Goal: Task Accomplishment & Management: Manage account settings

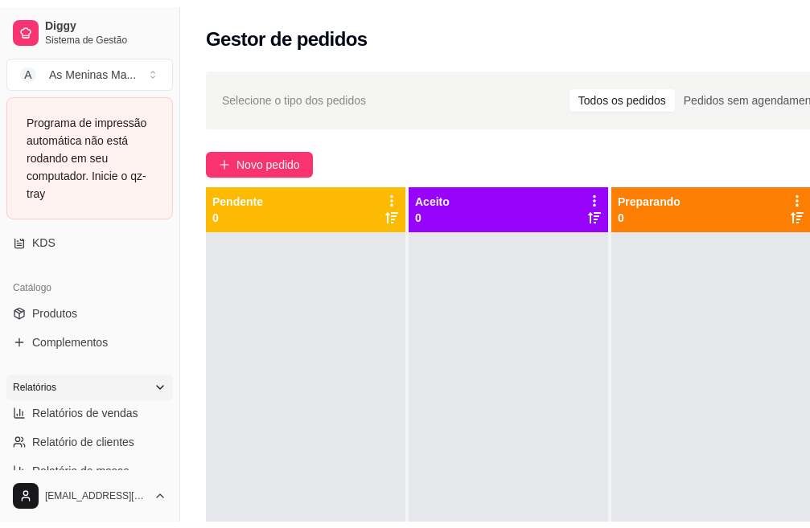
scroll to position [402, 0]
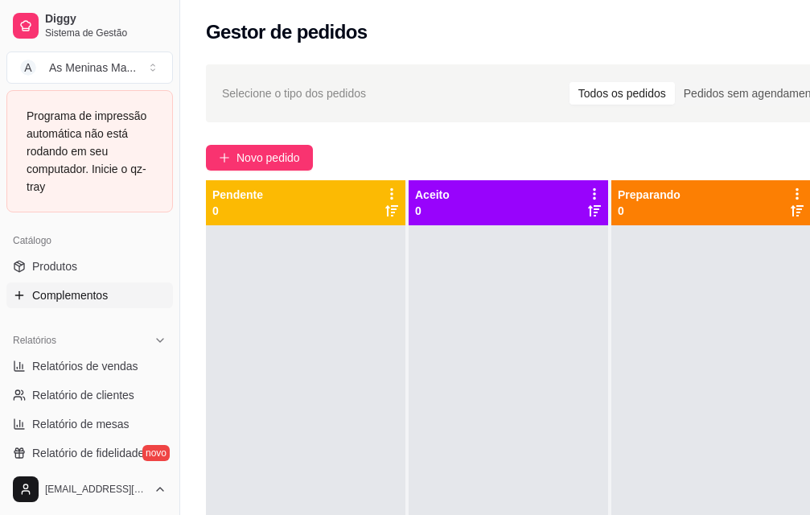
click at [89, 287] on span "Complementos" at bounding box center [70, 295] width 76 height 16
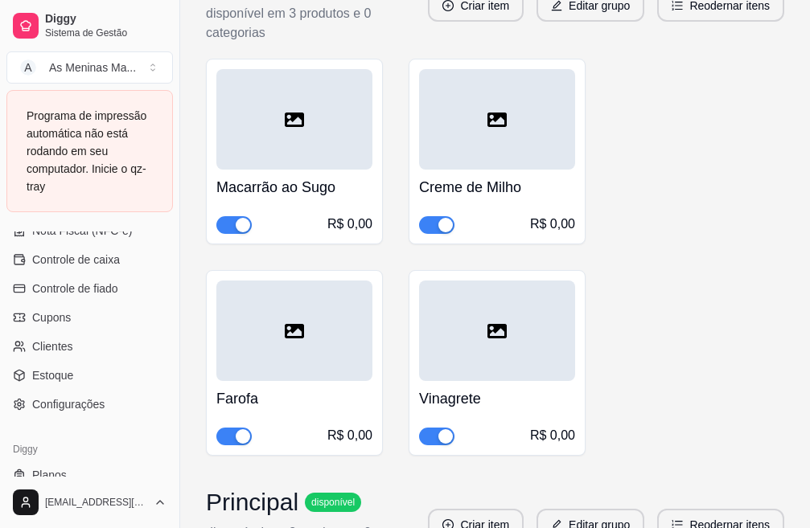
scroll to position [965, 0]
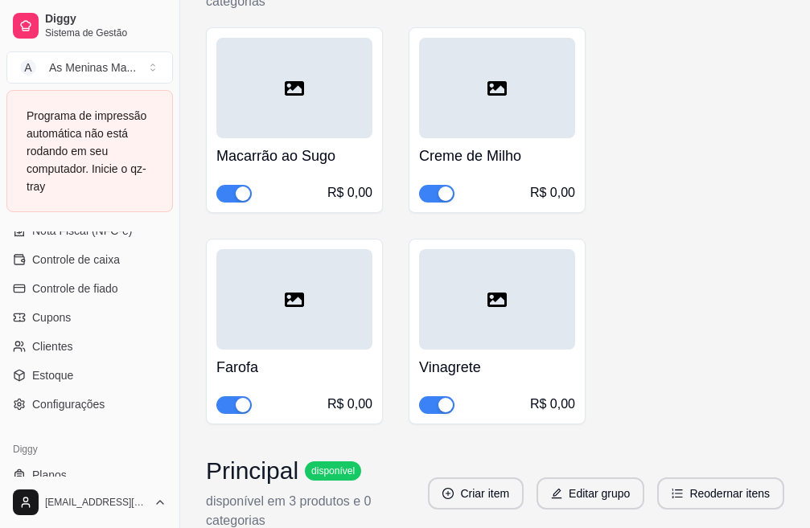
click at [309, 154] on h4 "Macarrão ao Sugo" at bounding box center [294, 156] width 156 height 23
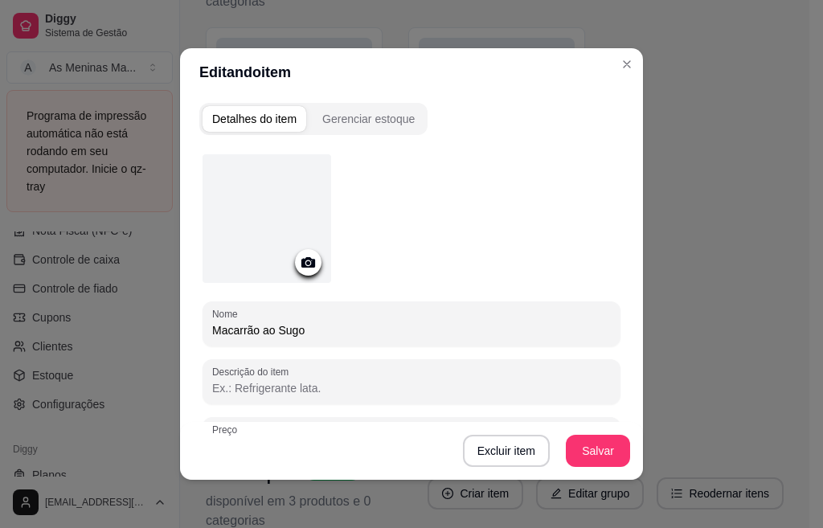
drag, startPoint x: 312, startPoint y: 328, endPoint x: 270, endPoint y: 331, distance: 41.9
click at [270, 331] on input "Macarrão ao Sugo" at bounding box center [411, 330] width 399 height 16
type input "Macarrão ao Ragu de Calabresa"
click at [581, 461] on button "Salvar" at bounding box center [598, 451] width 64 height 32
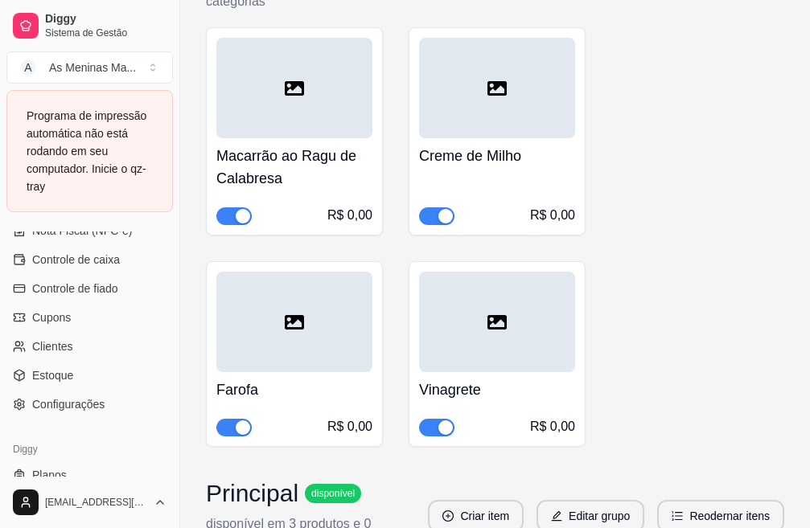
click at [501, 150] on h4 "Creme de Milho" at bounding box center [497, 156] width 156 height 23
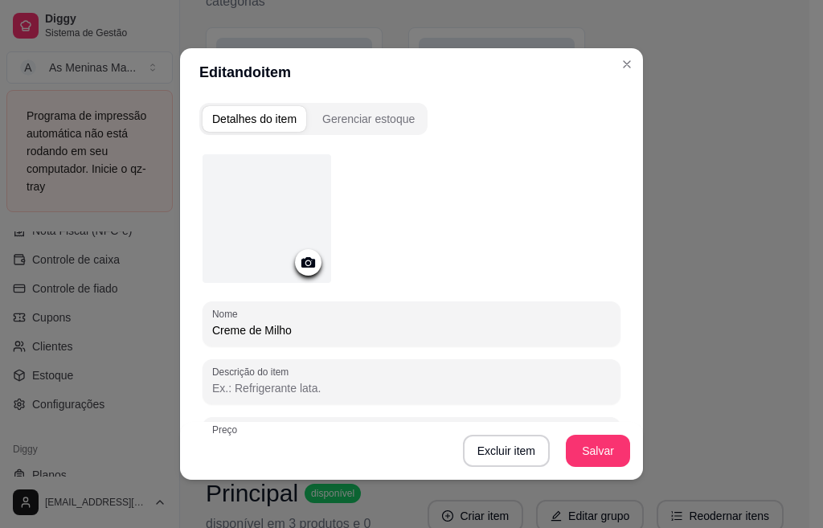
drag, startPoint x: 297, startPoint y: 326, endPoint x: 198, endPoint y: 344, distance: 100.6
click at [203, 344] on div "Nome Creme de Milho" at bounding box center [412, 324] width 418 height 45
type input "Mandioca na Manteiga"
click at [577, 462] on button "Salvar" at bounding box center [598, 451] width 64 height 32
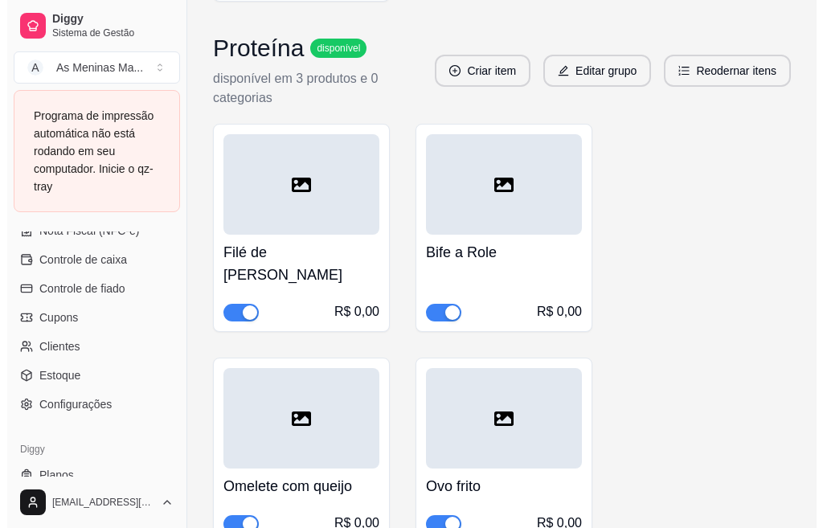
scroll to position [2010, 0]
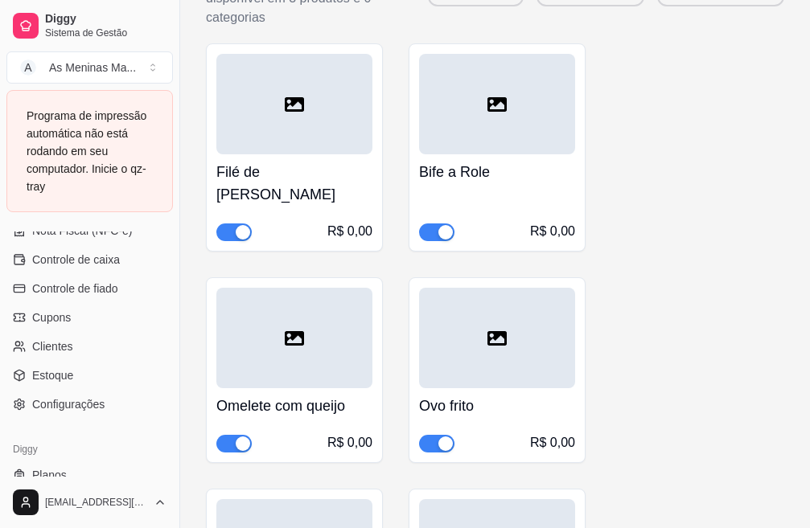
click at [478, 176] on h4 "Bife a Role" at bounding box center [497, 172] width 156 height 23
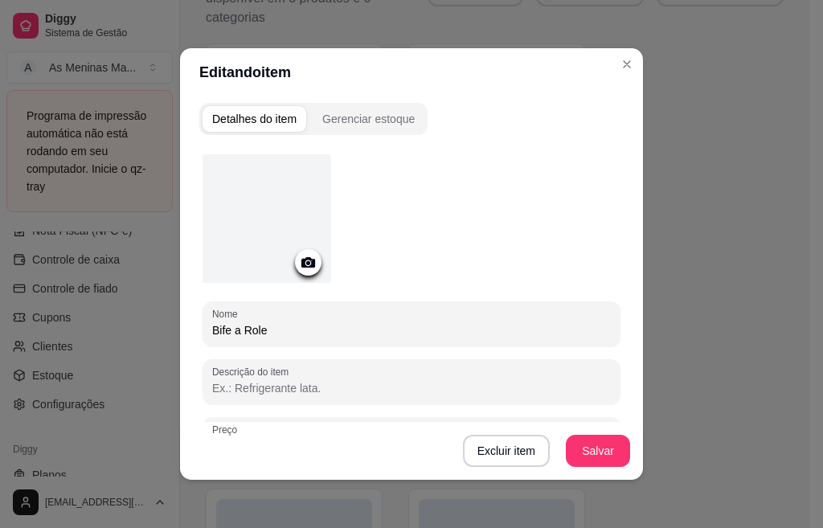
drag, startPoint x: 268, startPoint y: 332, endPoint x: 194, endPoint y: 354, distance: 77.1
click at [203, 334] on div "Nome Bife a Role" at bounding box center [412, 324] width 418 height 45
type input "Merluza Empanada"
click at [598, 470] on div "Excluir item Salvar" at bounding box center [411, 451] width 463 height 58
click at [596, 450] on button "Salvar" at bounding box center [598, 451] width 63 height 31
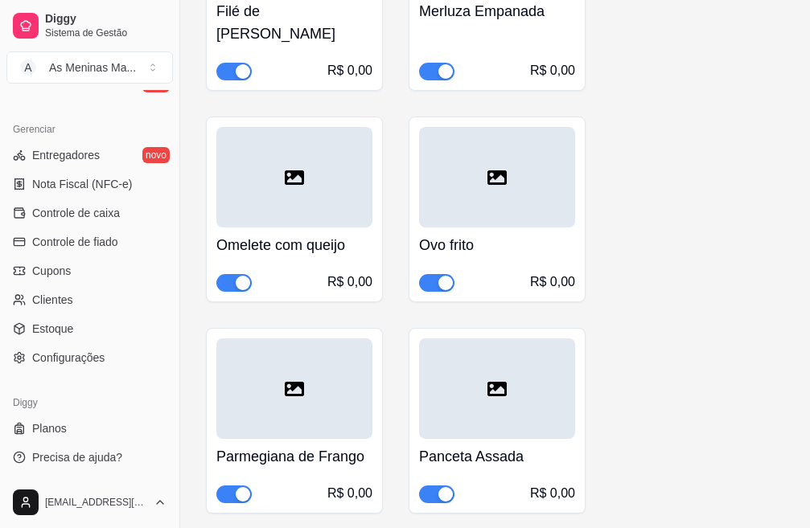
scroll to position [2252, 0]
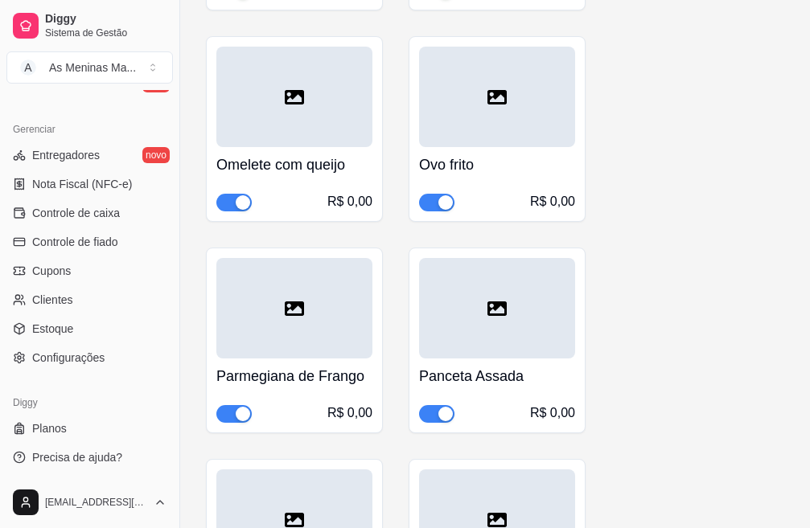
click at [449, 379] on h4 "Panceta Assada" at bounding box center [497, 376] width 156 height 23
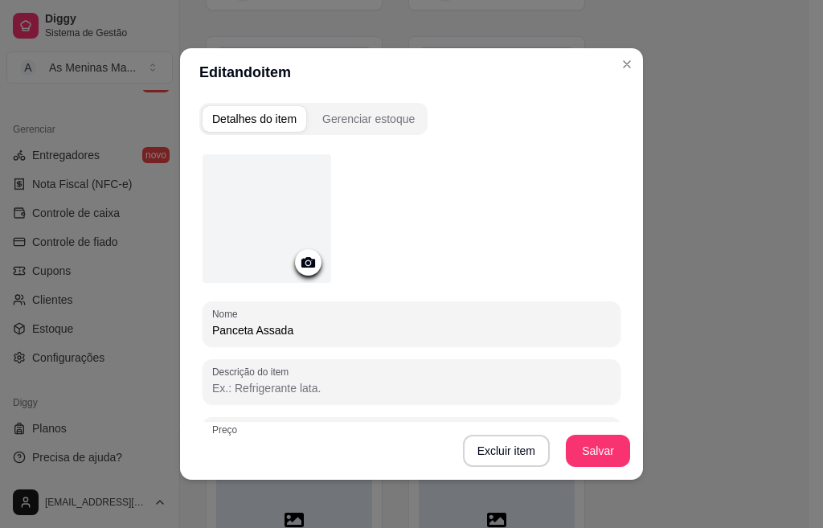
drag, startPoint x: 289, startPoint y: 329, endPoint x: 201, endPoint y: 329, distance: 87.7
click at [203, 329] on div "Nome Panceta Assada" at bounding box center [412, 324] width 418 height 45
type input "Bistecão em molho"
click at [587, 473] on div "Excluir item Salvar" at bounding box center [411, 451] width 463 height 58
click at [589, 458] on button "Salvar" at bounding box center [598, 451] width 63 height 31
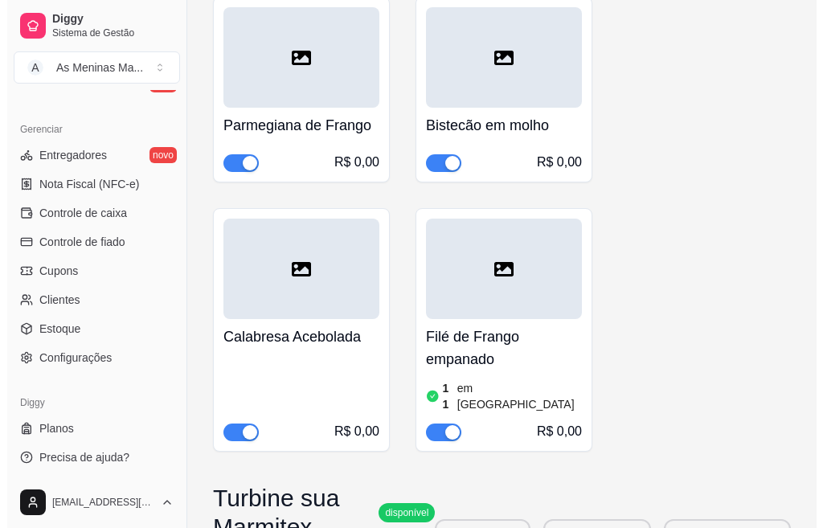
scroll to position [2573, 0]
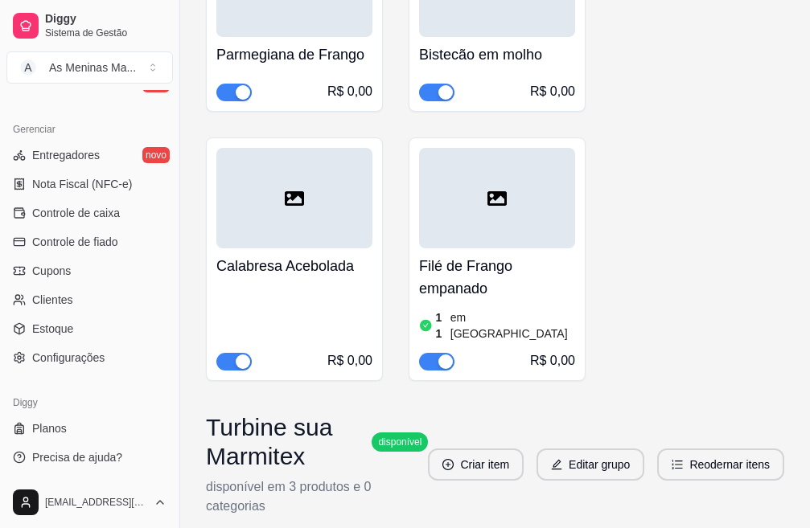
click at [474, 277] on h4 "Filé de Frango empanado" at bounding box center [497, 277] width 156 height 45
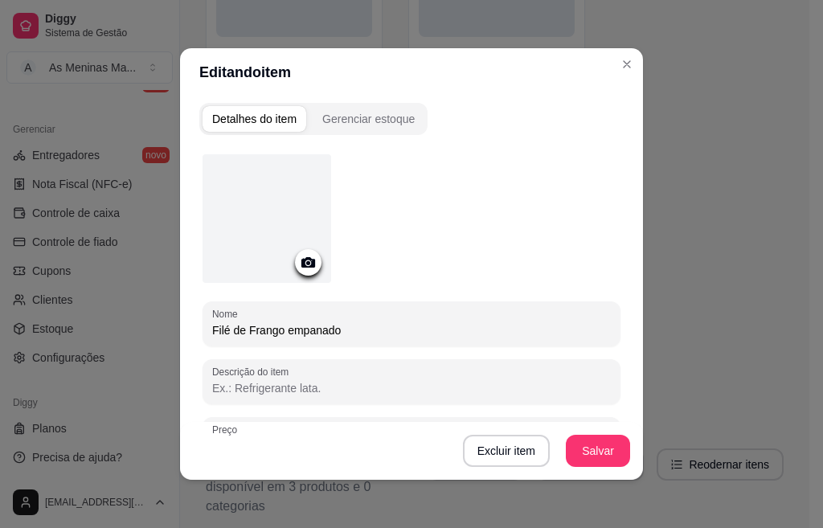
drag, startPoint x: 362, startPoint y: 335, endPoint x: 199, endPoint y: 351, distance: 164.1
click at [203, 351] on div "Nome Filé de Frango empanado Descrição do item Preço 0,00 Pode repetir esse ite…" at bounding box center [412, 396] width 418 height 485
type input "Strogonoff de Frango"
click at [574, 458] on button "Salvar" at bounding box center [598, 451] width 63 height 31
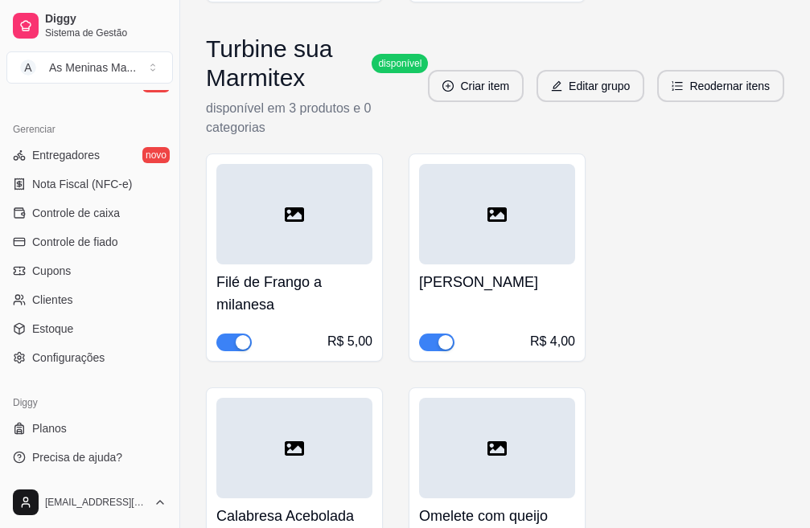
scroll to position [2781, 0]
